Goal: Task Accomplishment & Management: Complete application form

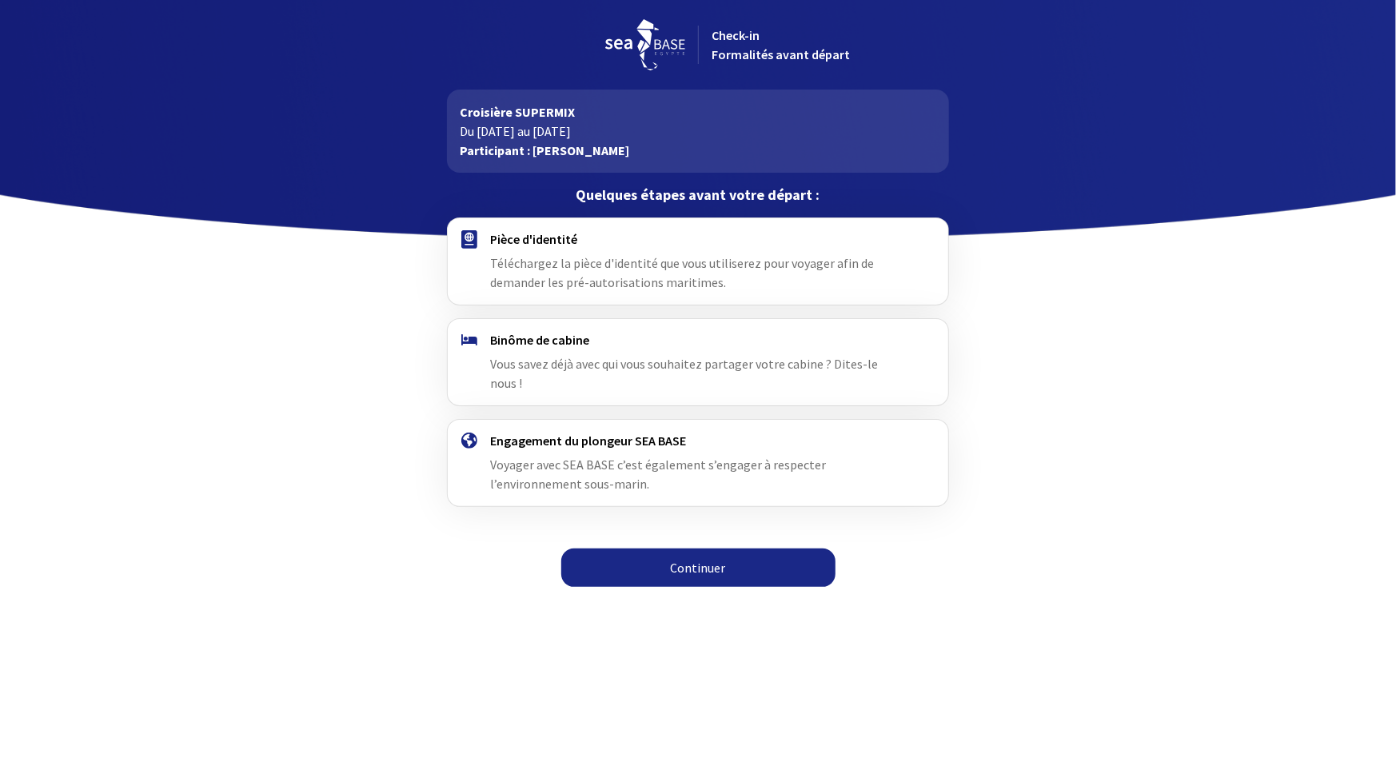
click at [725, 548] on link "Continuer" at bounding box center [698, 567] width 274 height 38
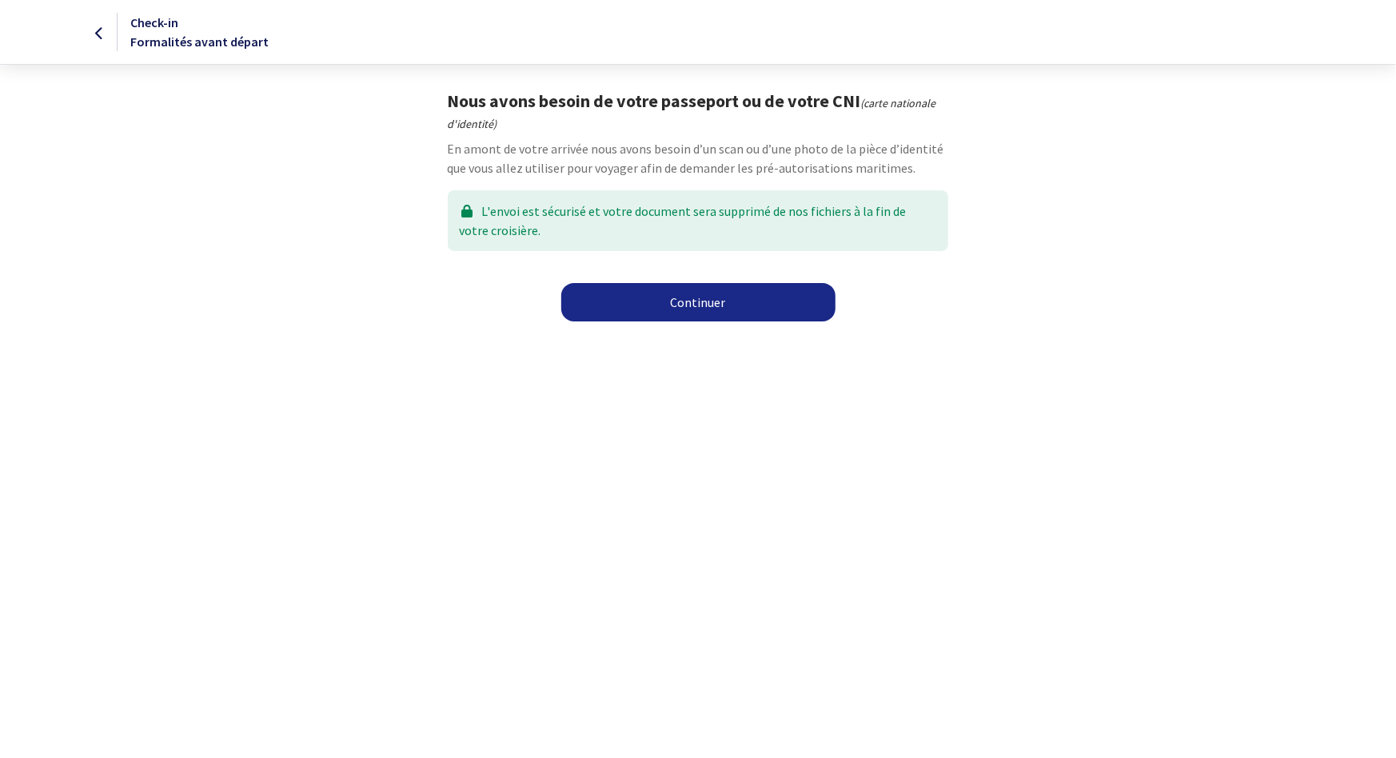
click at [691, 307] on link "Continuer" at bounding box center [698, 302] width 274 height 38
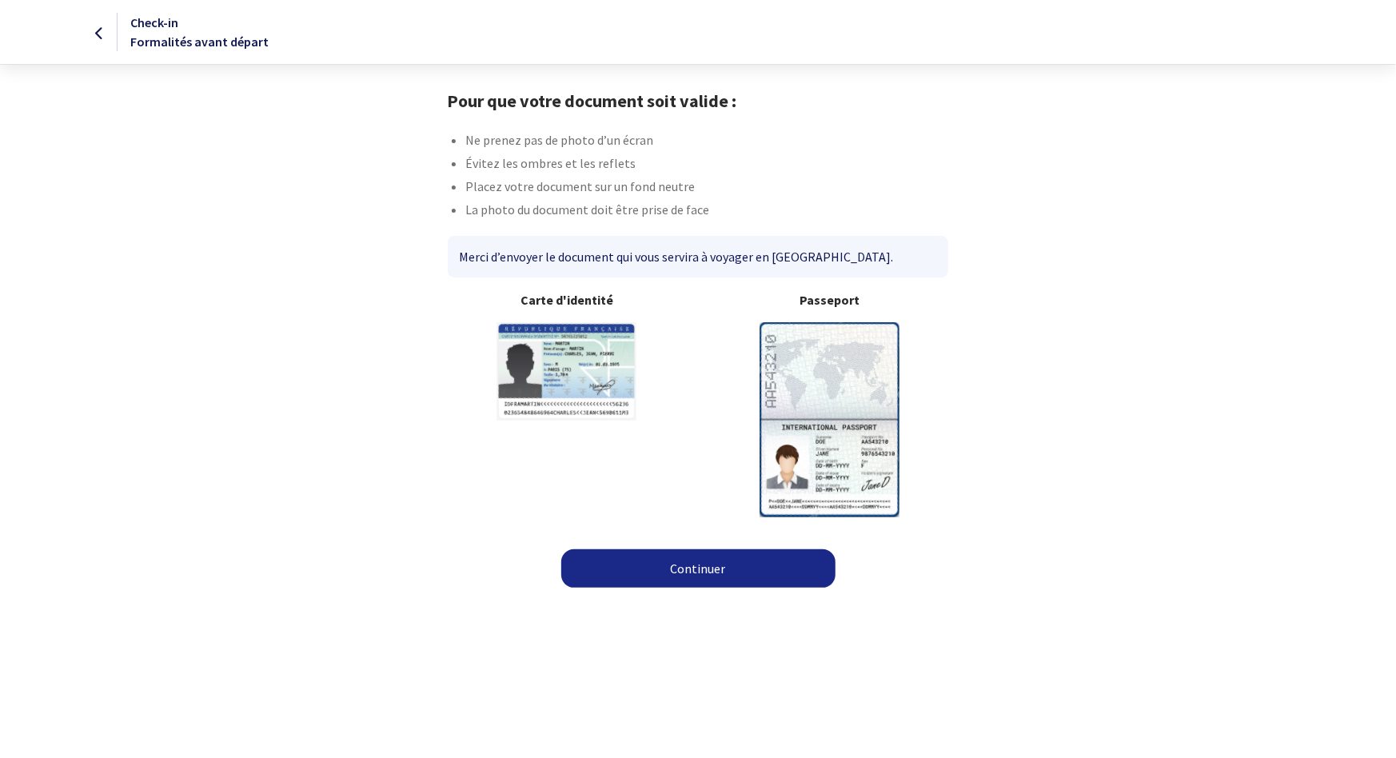
click at [808, 421] on img at bounding box center [830, 419] width 140 height 194
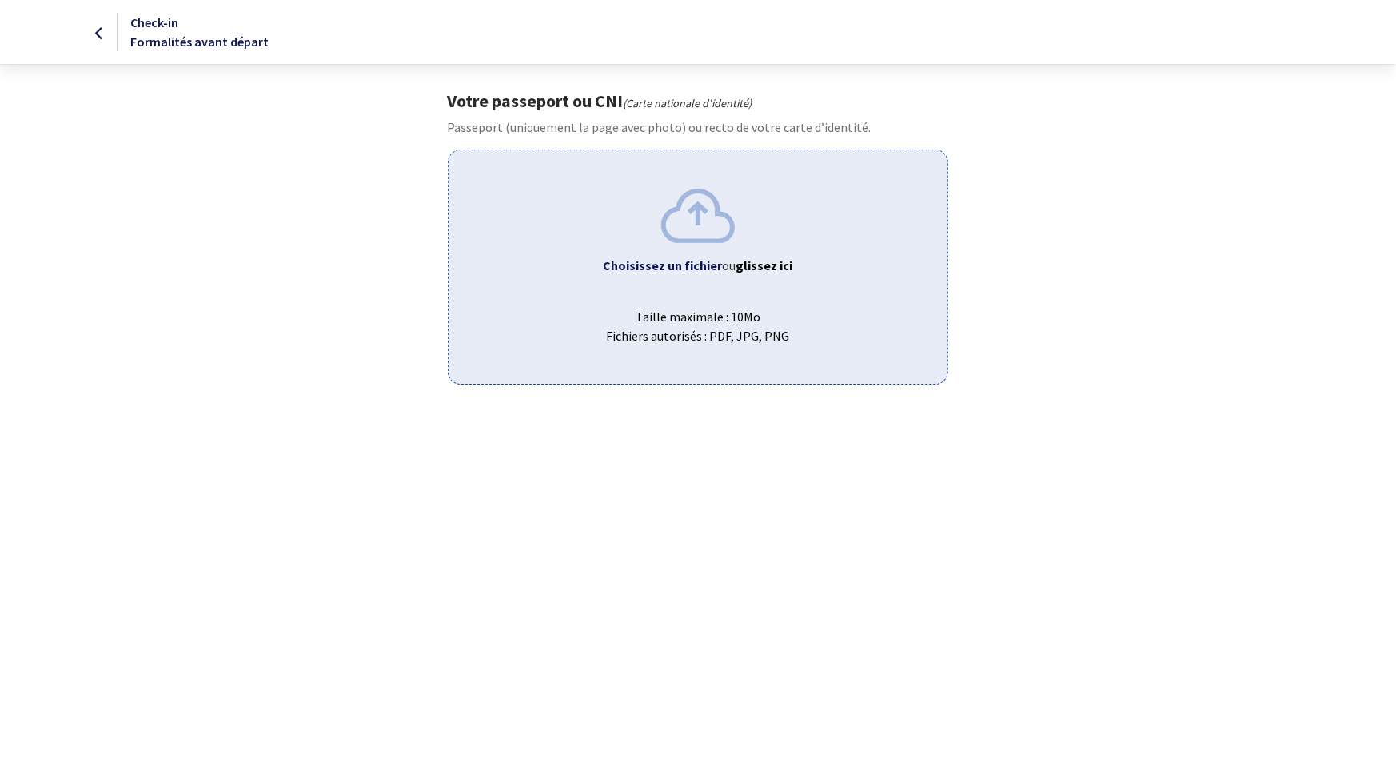
click at [670, 295] on span "Taille maximale : 10Mo Fichiers autorisés : PDF, JPG, PNG" at bounding box center [697, 319] width 473 height 51
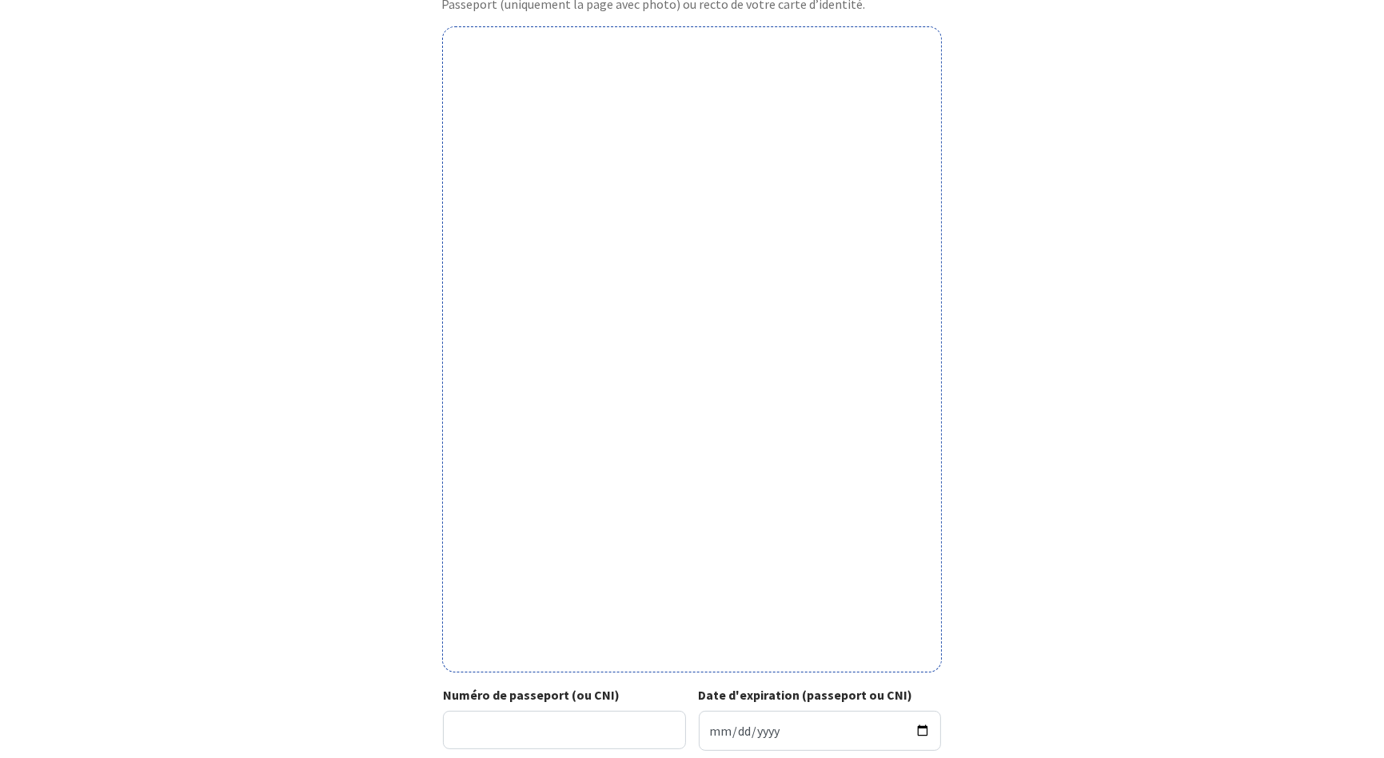
scroll to position [320, 0]
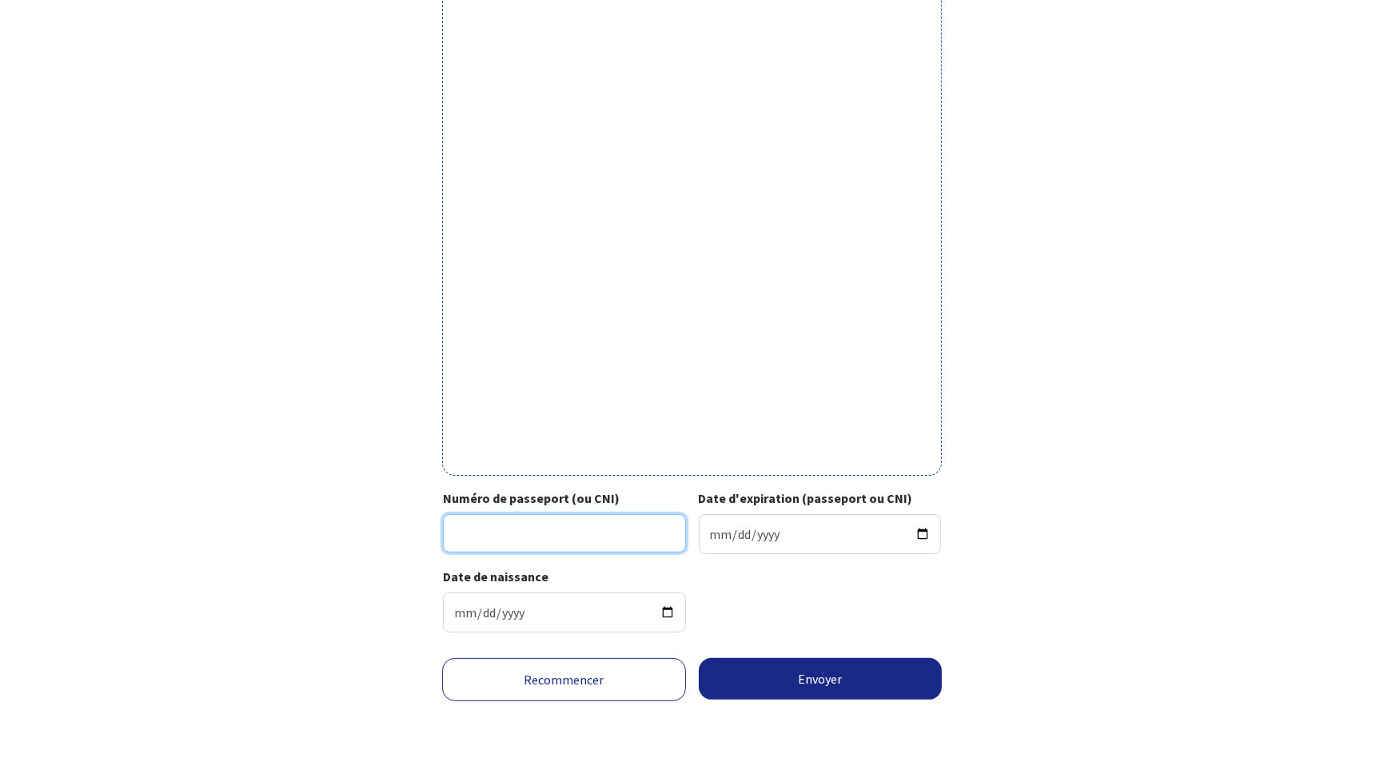
click at [628, 531] on input "Numéro de passeport (ou CNI)" at bounding box center [564, 533] width 243 height 38
type input "24AA84139"
type input "2034-01-07"
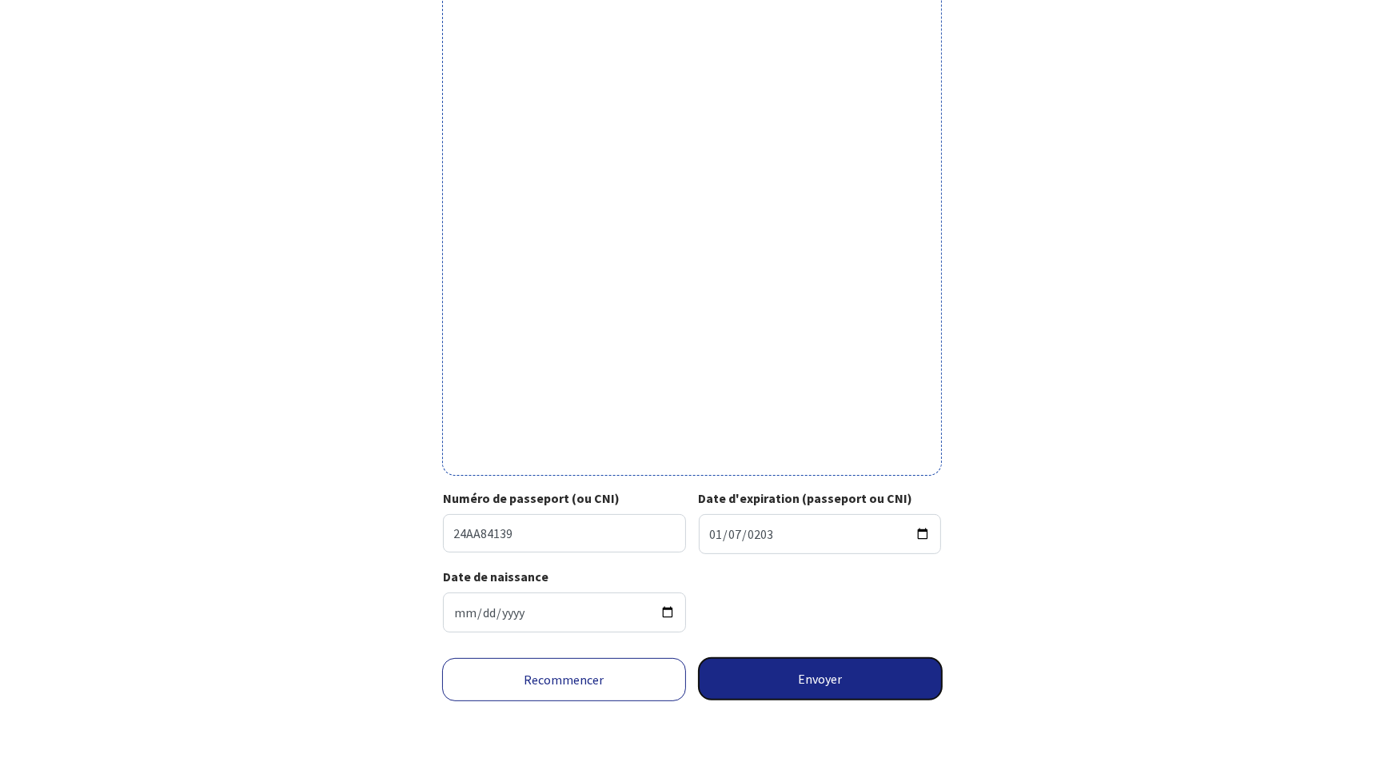
click at [829, 692] on button "Envoyer" at bounding box center [821, 679] width 244 height 42
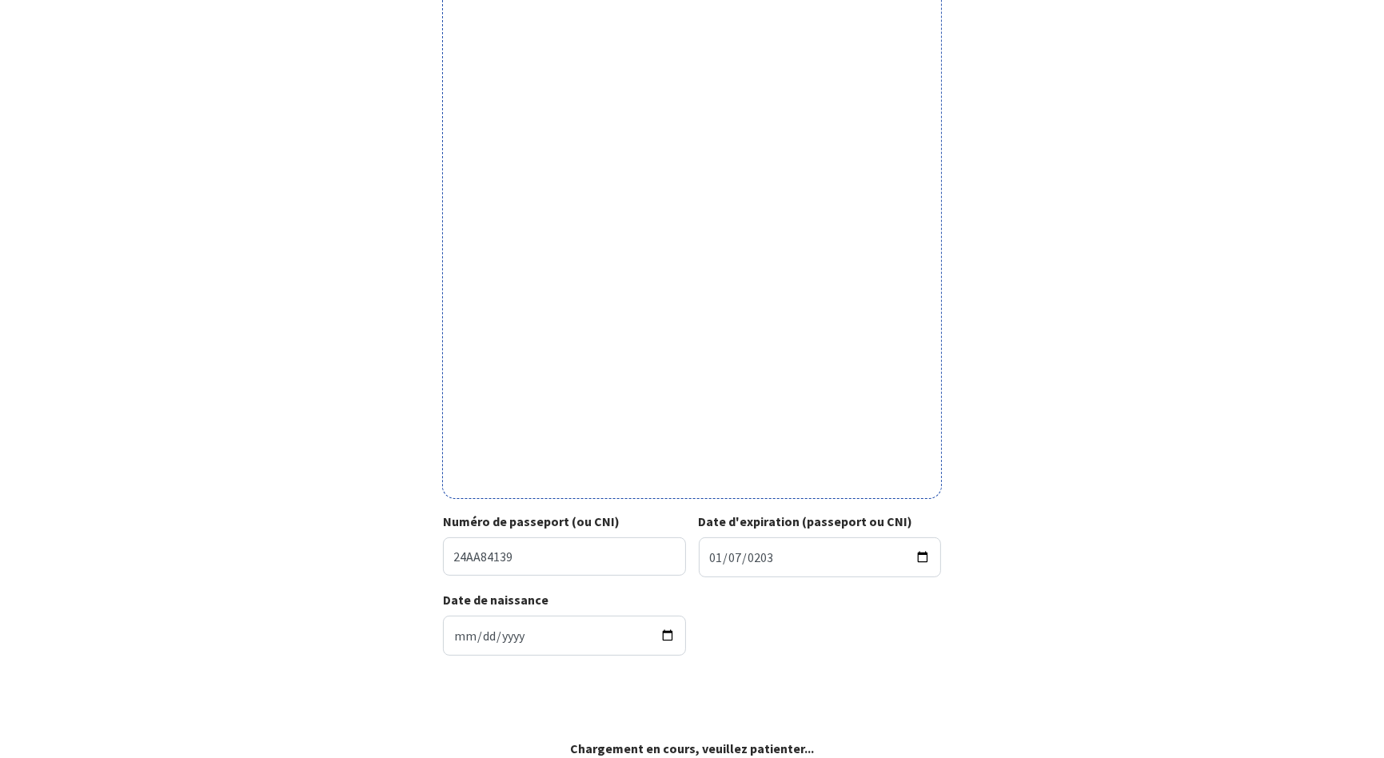
scroll to position [296, 0]
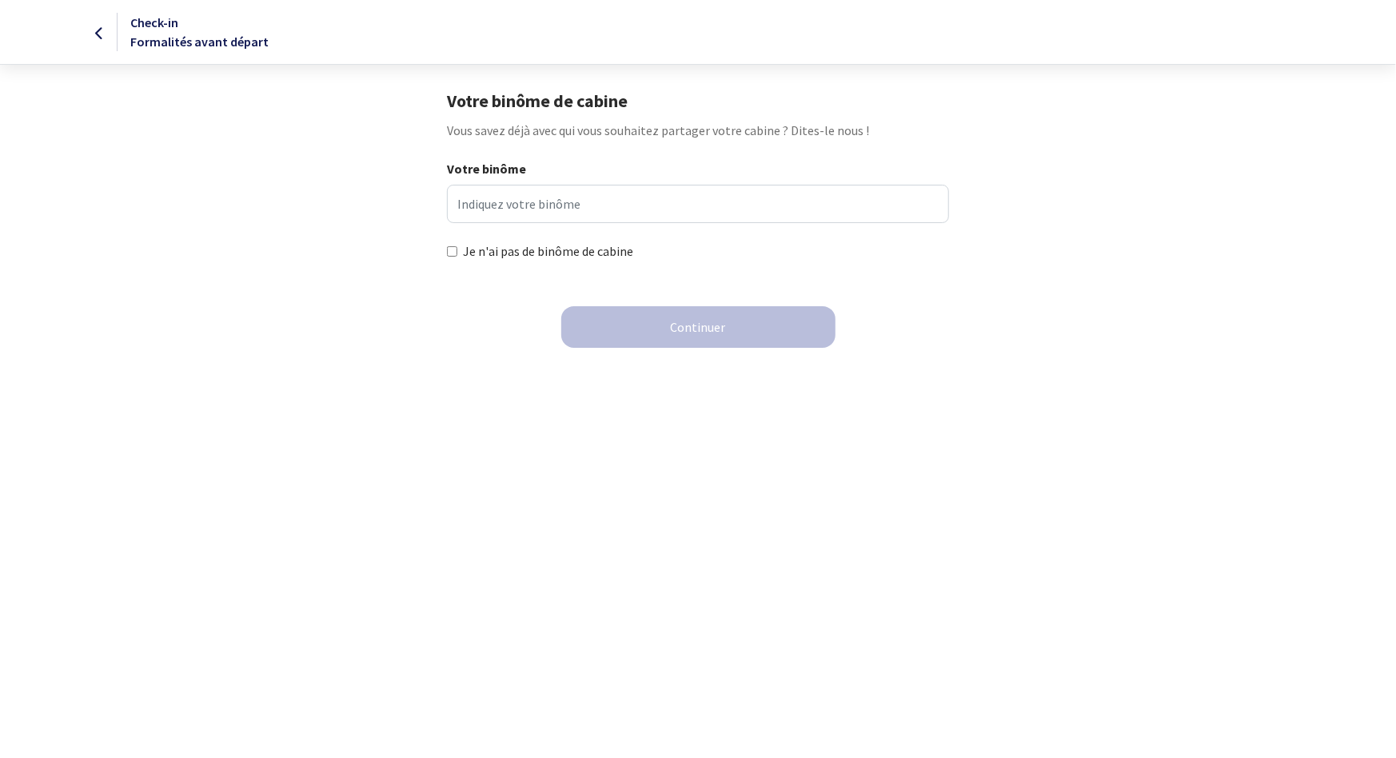
click at [445, 252] on div "Je n'ai pas de binôme de cabine" at bounding box center [697, 251] width 527 height 19
click at [451, 252] on input "Je n'ai pas de binôme de cabine" at bounding box center [452, 251] width 10 height 10
checkbox input "true"
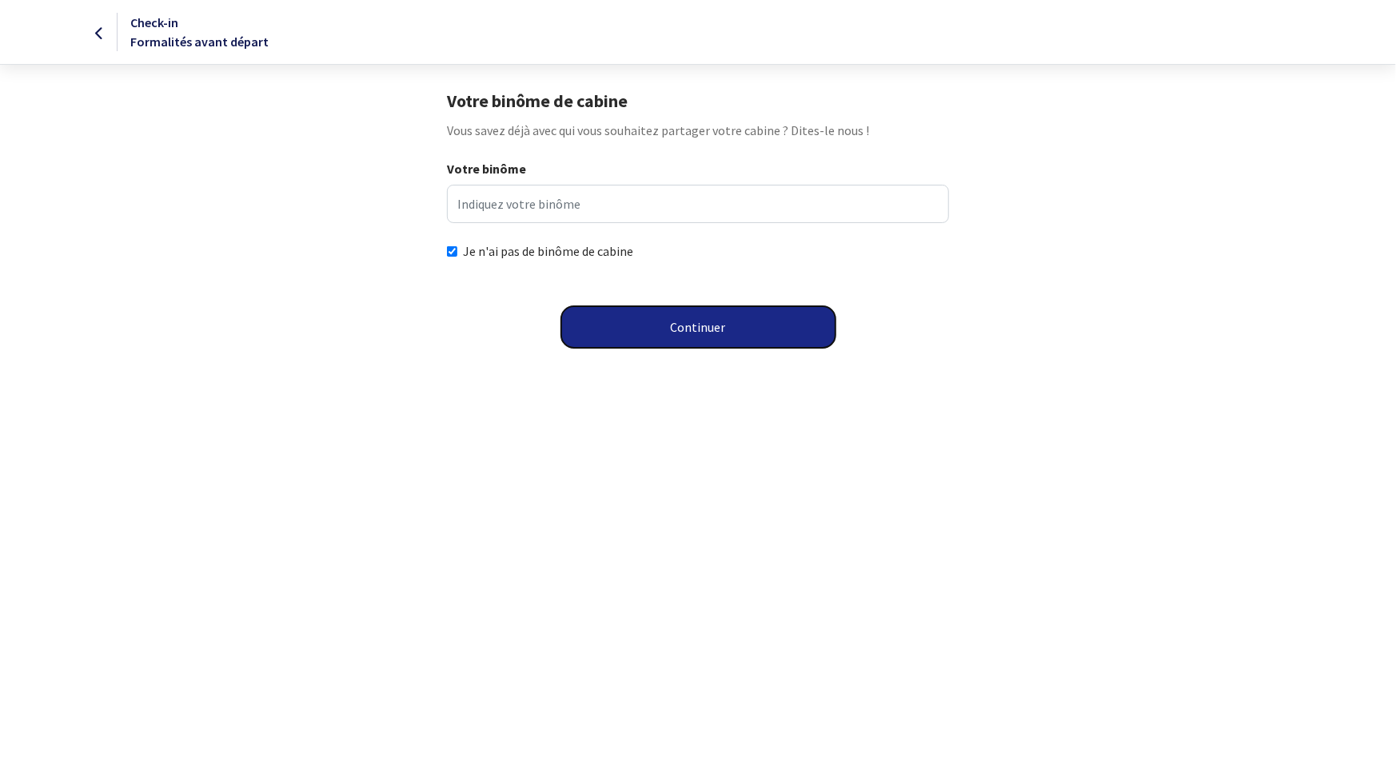
click at [733, 330] on button "Continuer" at bounding box center [698, 327] width 274 height 42
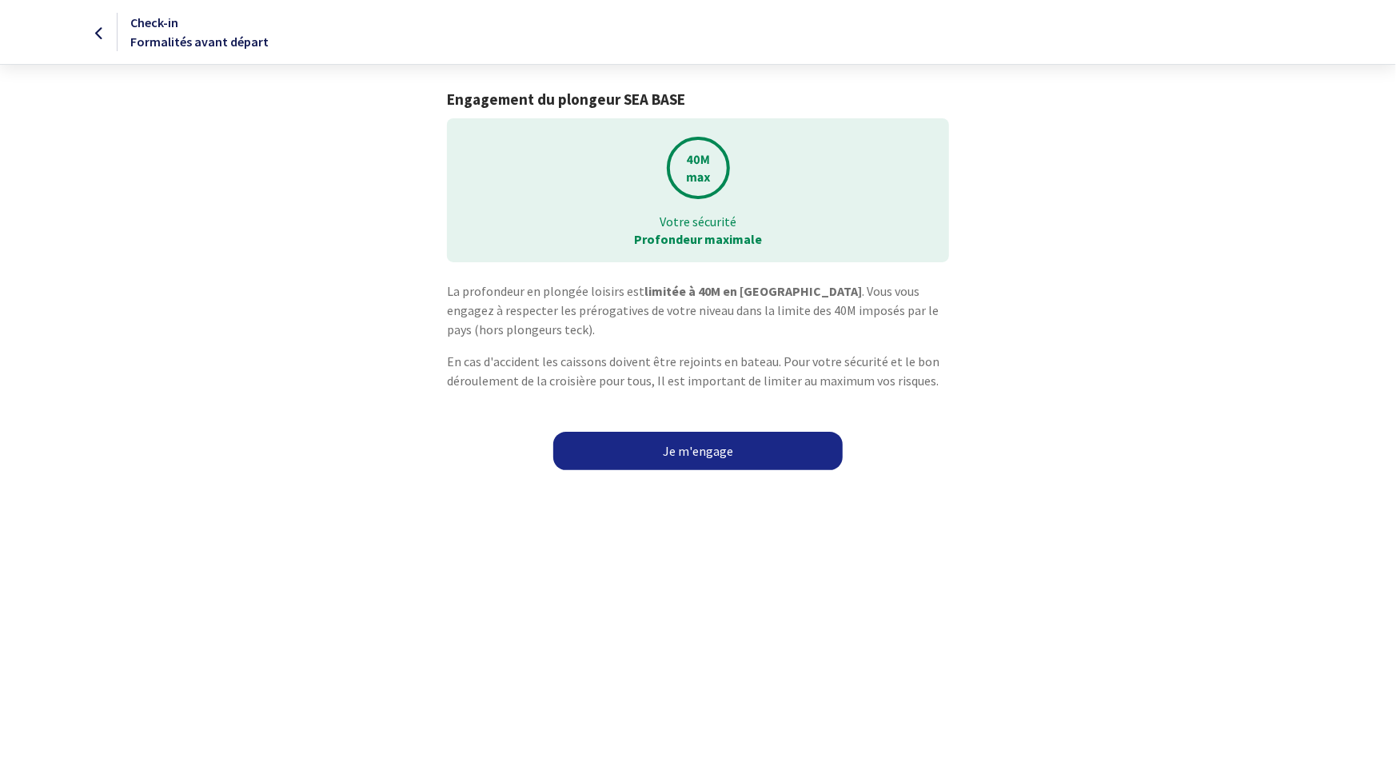
click at [726, 452] on link "Je m'engage" at bounding box center [697, 451] width 289 height 38
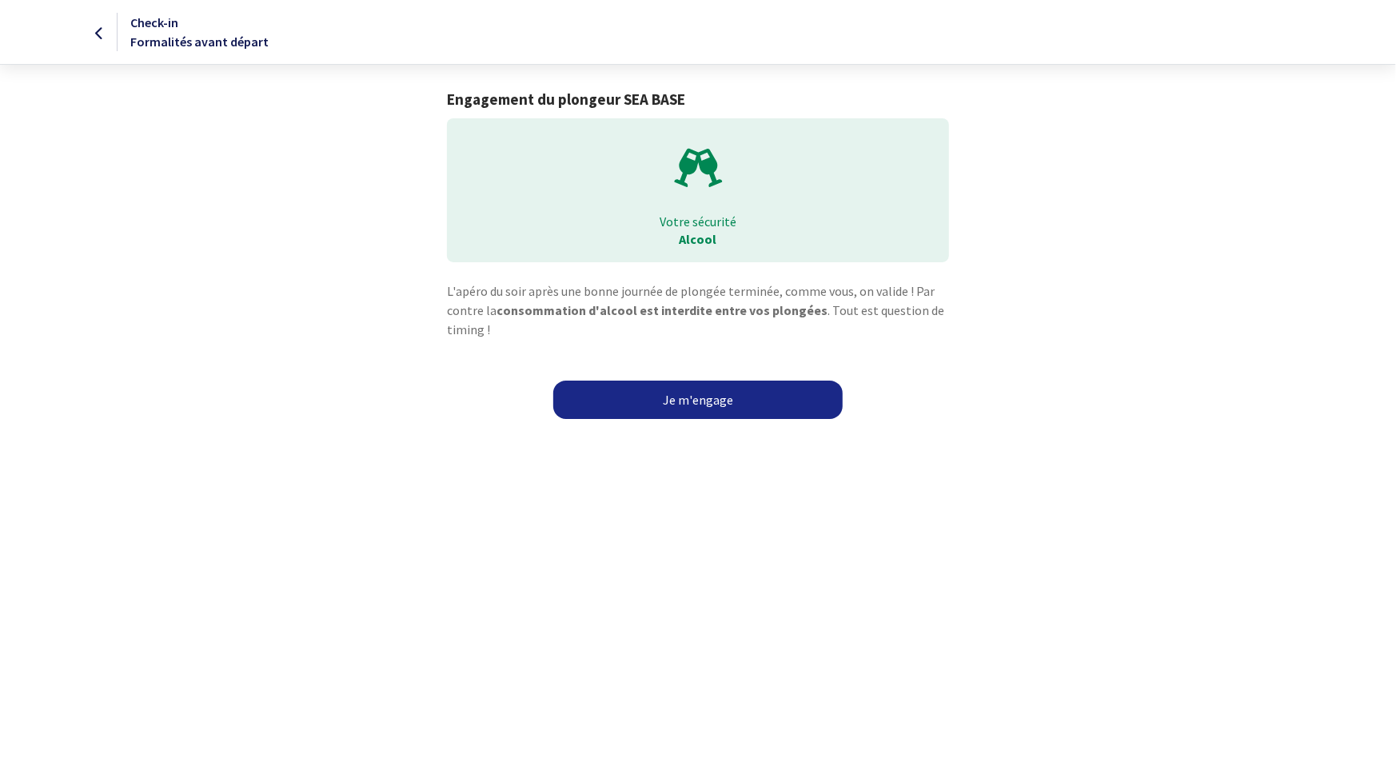
click at [687, 405] on link "Je m'engage" at bounding box center [697, 400] width 289 height 38
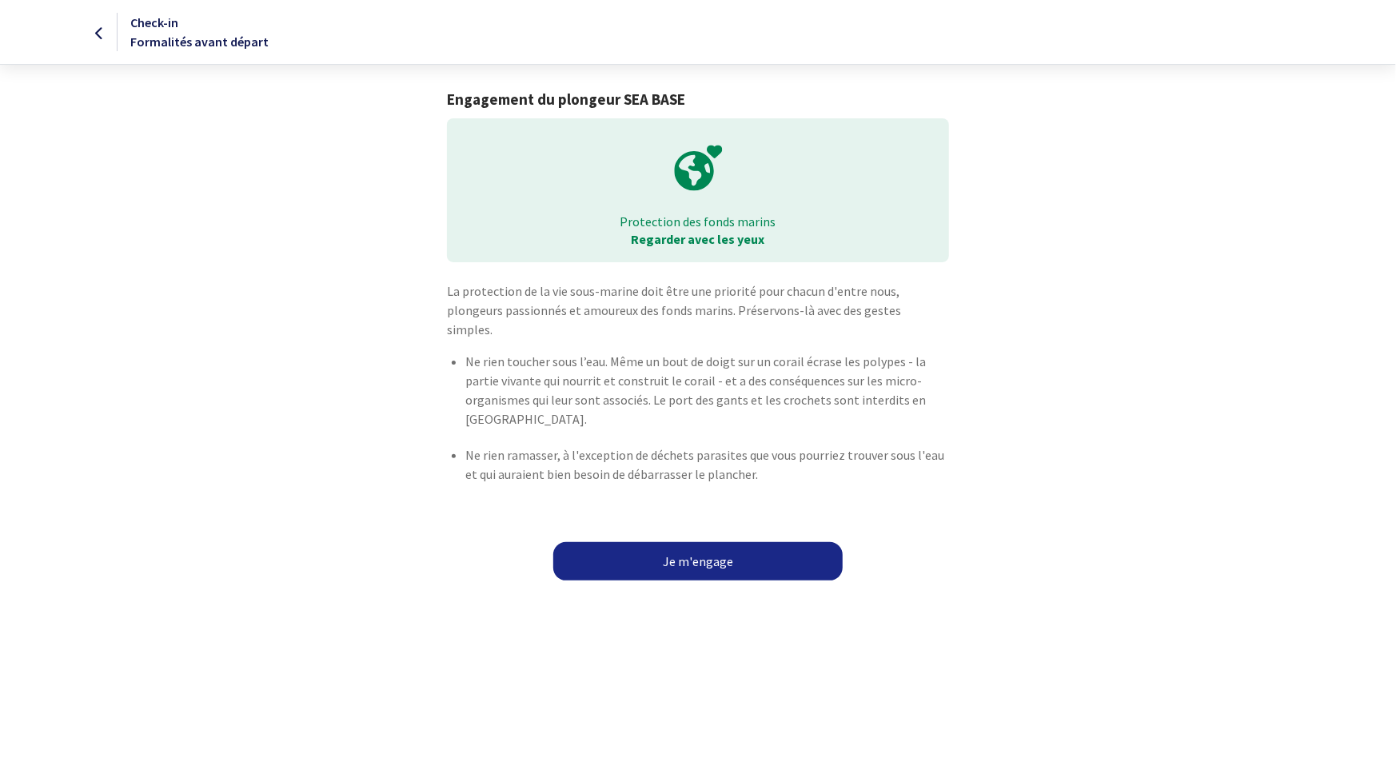
click at [723, 549] on link "Je m'engage" at bounding box center [697, 561] width 289 height 38
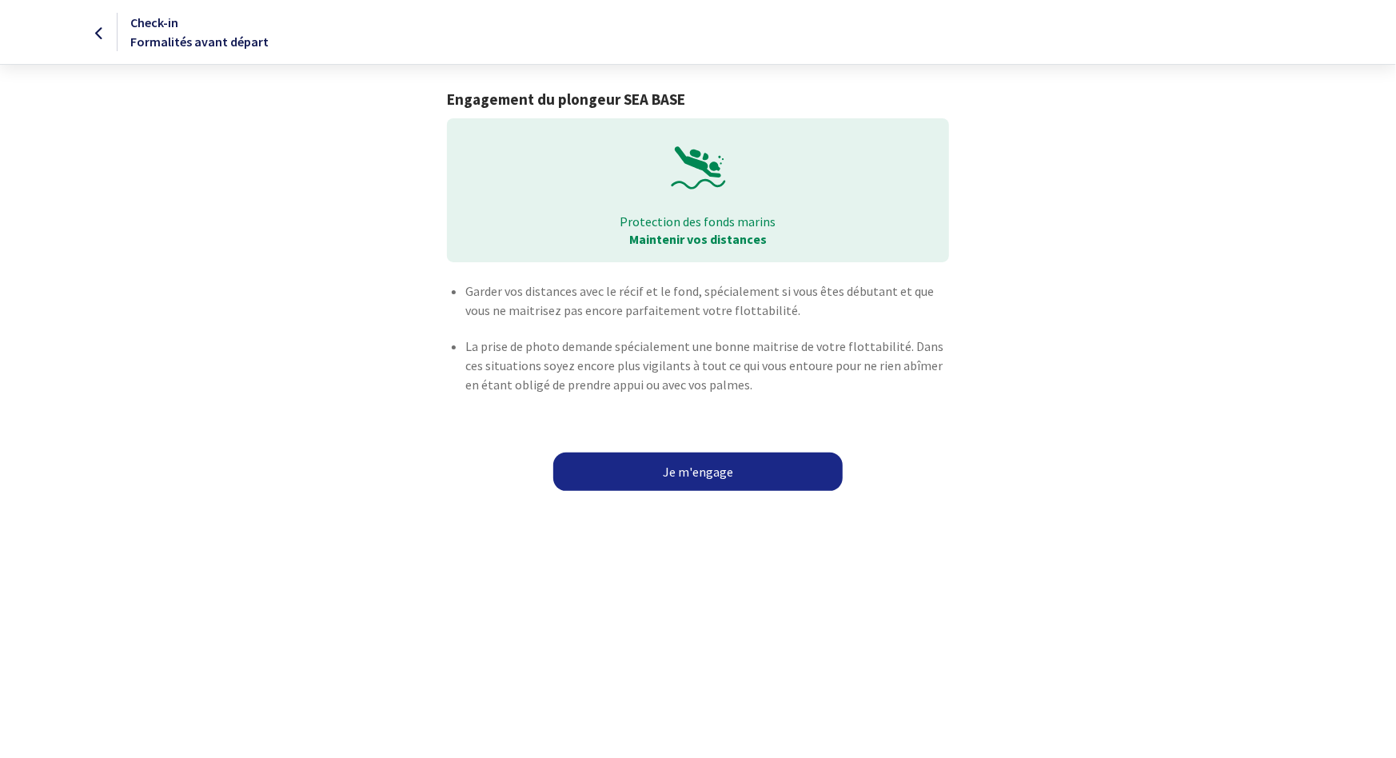
click at [710, 465] on link "Je m'engage" at bounding box center [697, 472] width 289 height 38
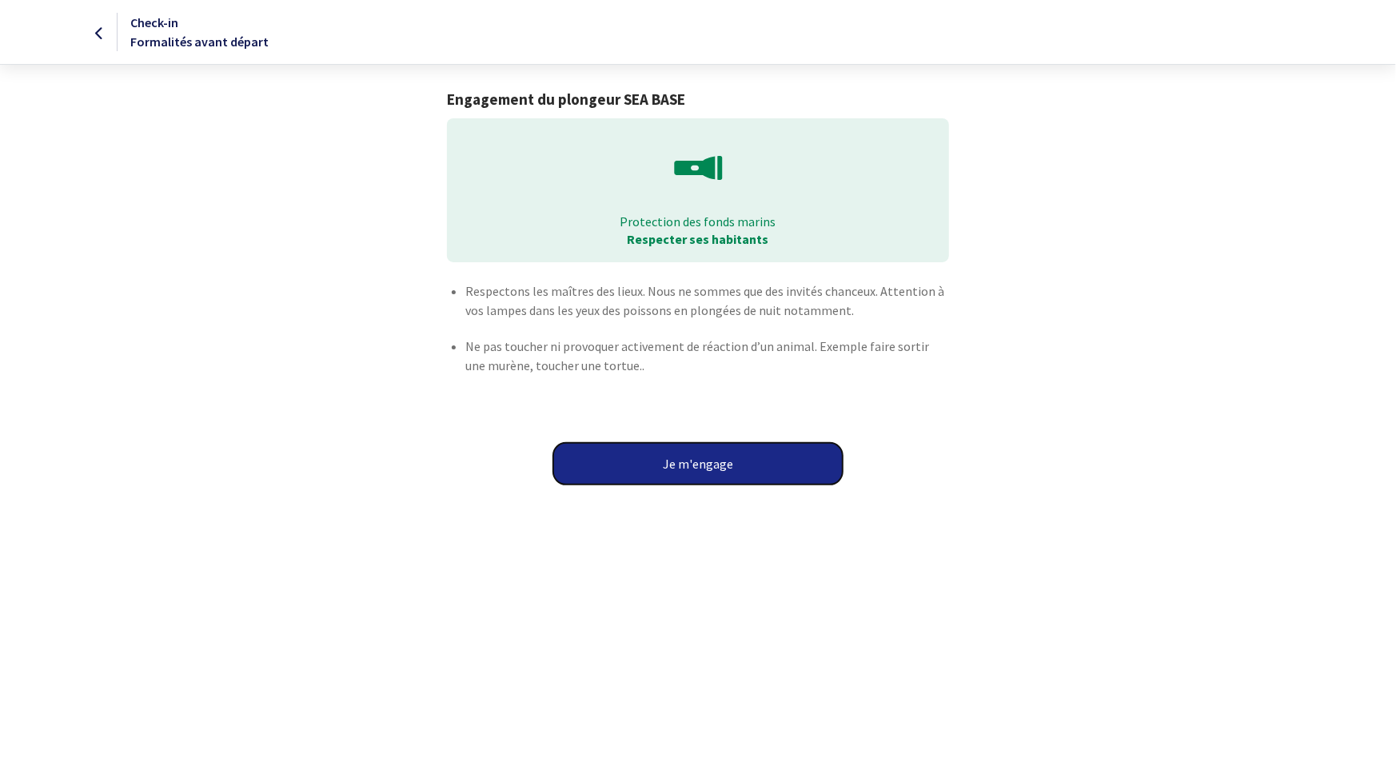
click at [710, 465] on button "Je m'engage" at bounding box center [697, 464] width 289 height 42
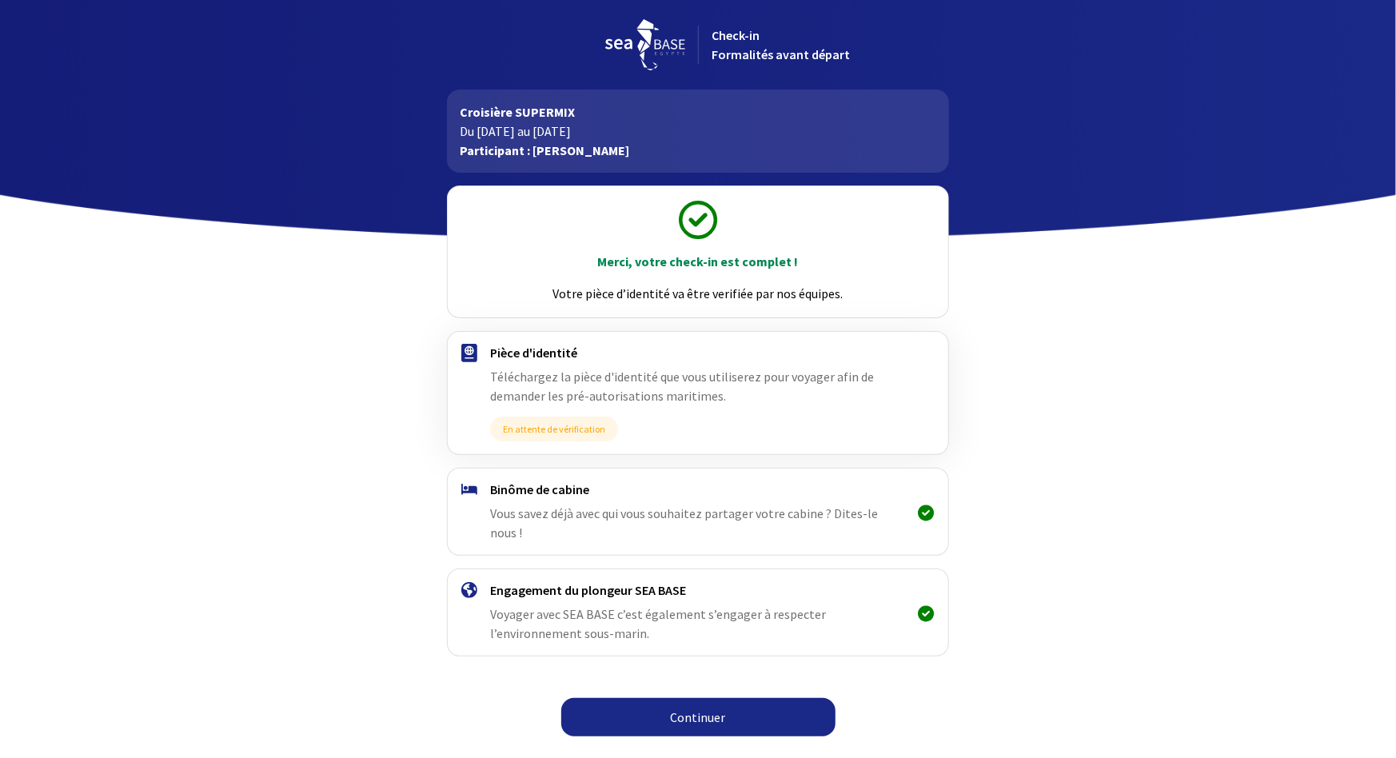
click at [816, 698] on link "Continuer" at bounding box center [698, 717] width 274 height 38
click at [684, 698] on link "Continuer" at bounding box center [698, 717] width 274 height 38
click at [699, 698] on link "Continuer" at bounding box center [698, 717] width 274 height 38
click at [1078, 663] on div "Merci, votre check-in est complet ! Votre pièce d’identité va être verifiée par…" at bounding box center [697, 459] width 903 height 573
click at [700, 698] on link "Continuer" at bounding box center [698, 717] width 274 height 38
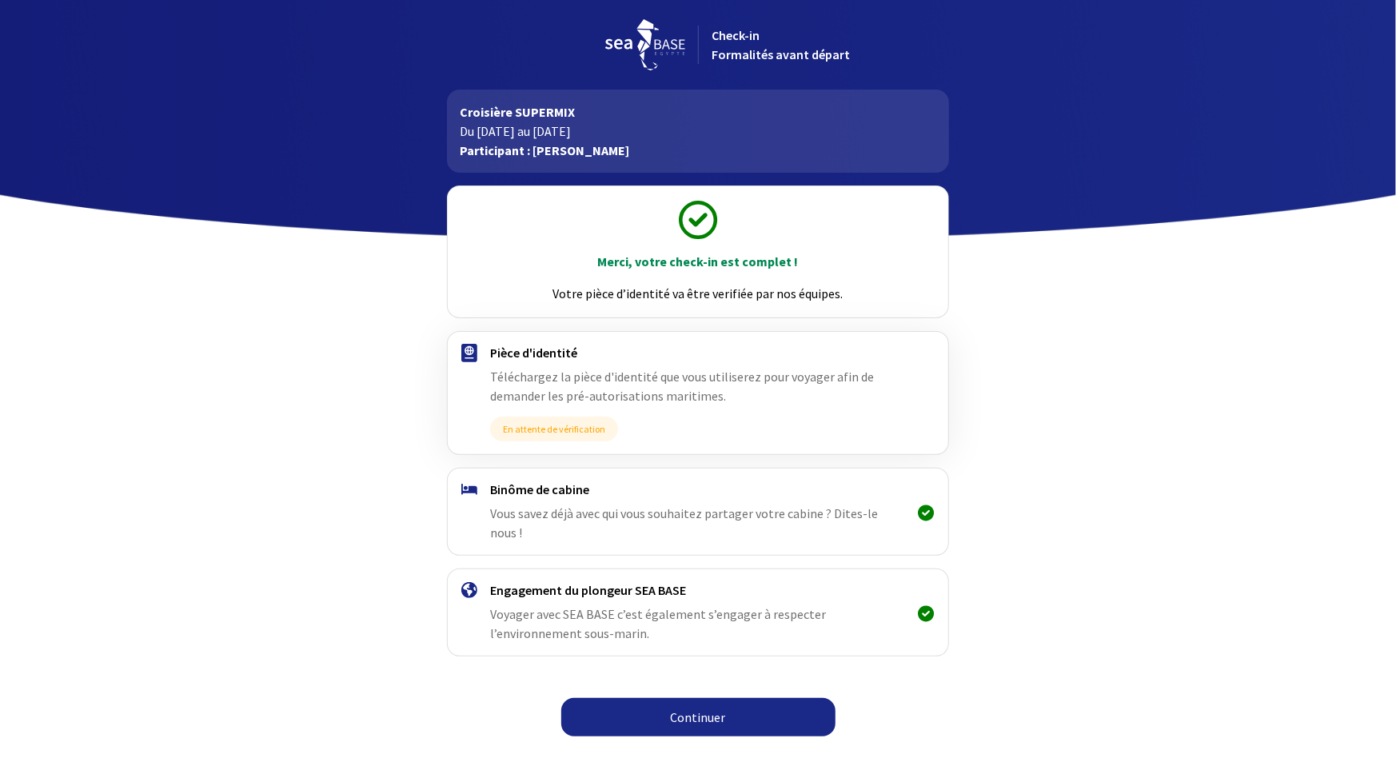
click at [700, 698] on link "Continuer" at bounding box center [698, 717] width 274 height 38
